Goal: Task Accomplishment & Management: Manage account settings

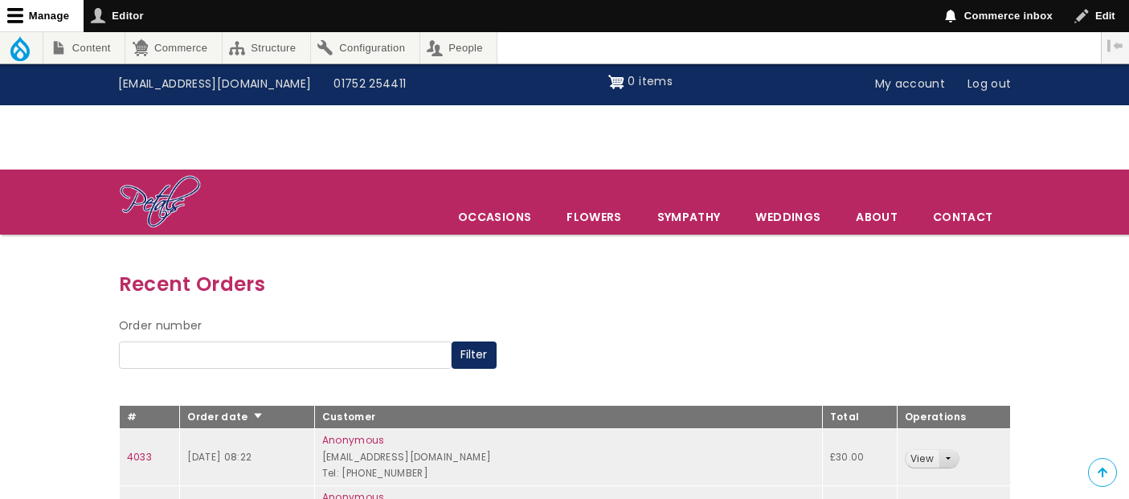
scroll to position [153, 0]
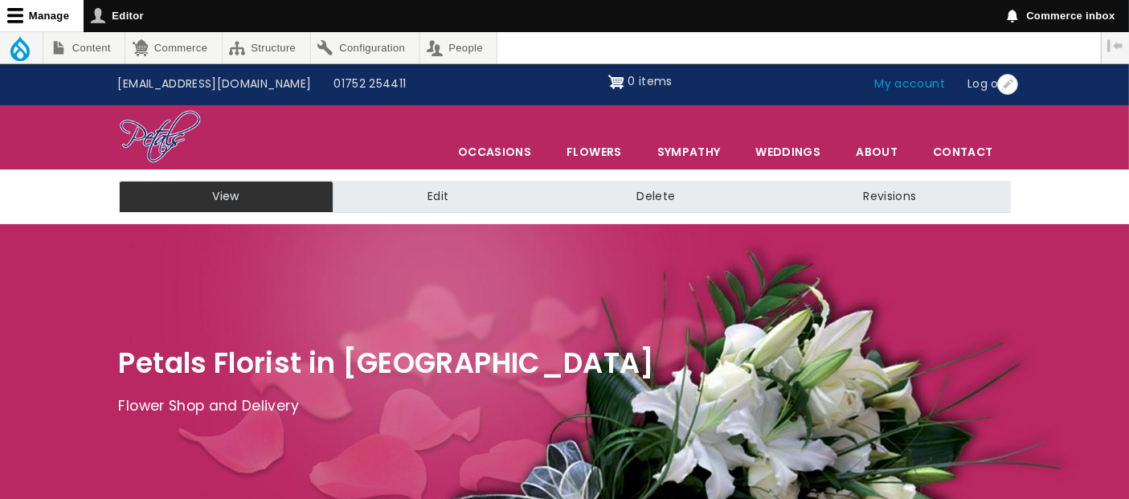
click at [921, 83] on link "My account" at bounding box center [910, 84] width 93 height 31
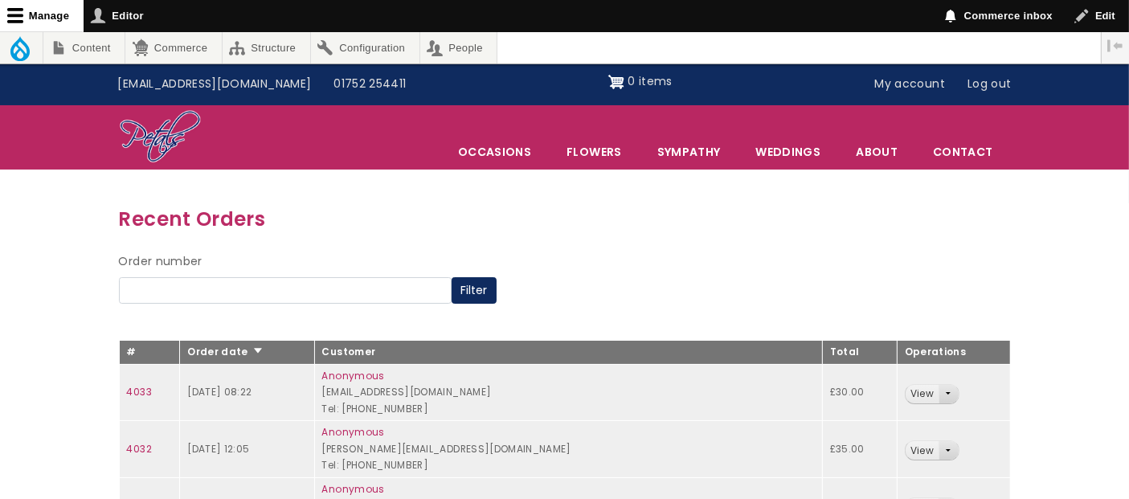
scroll to position [89, 0]
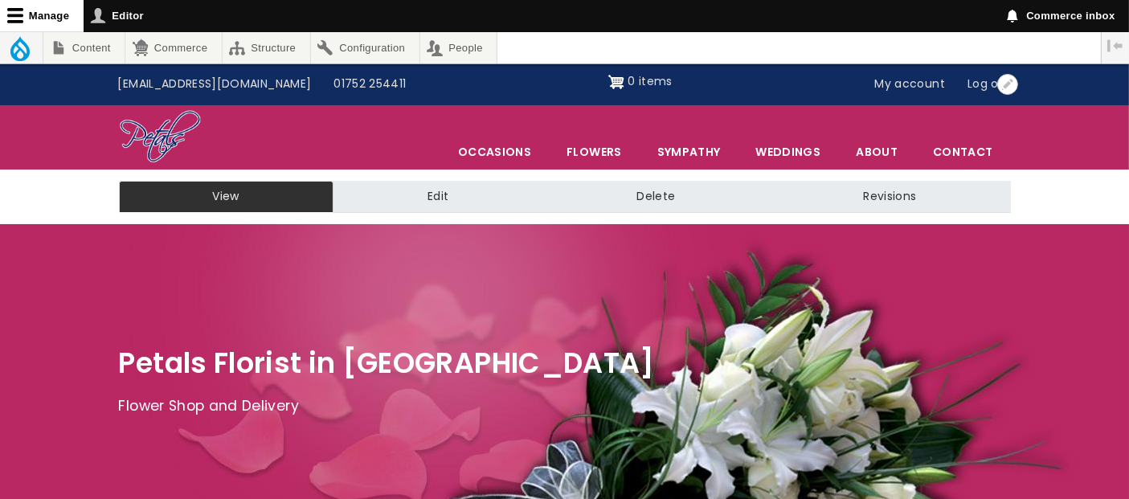
drag, startPoint x: 918, startPoint y: 76, endPoint x: 966, endPoint y: 180, distance: 114.3
click at [918, 77] on link "My account" at bounding box center [910, 84] width 93 height 31
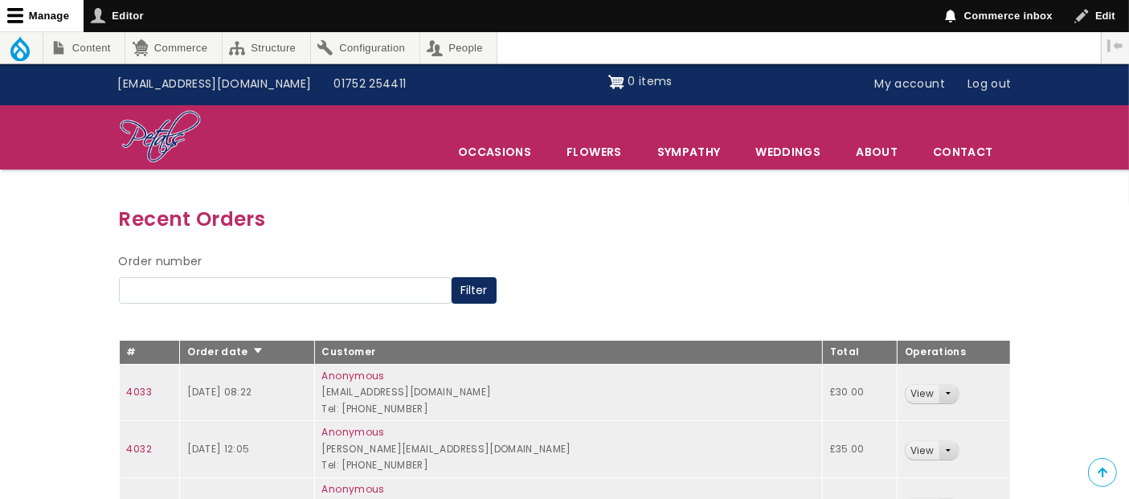
scroll to position [178, 0]
